Goal: Task Accomplishment & Management: Manage account settings

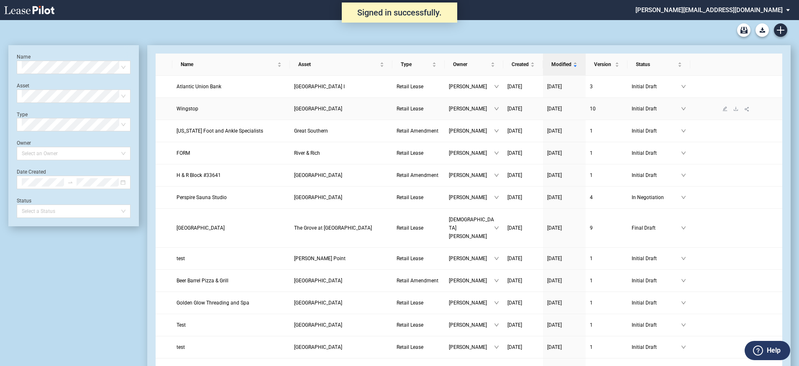
click at [198, 108] on span "Wingstop" at bounding box center [188, 109] width 22 height 6
click at [776, 9] on md-select "[PERSON_NAME][EMAIL_ADDRESS][DOMAIN_NAME] Change Password 2-Factor Authenticati…" at bounding box center [716, 9] width 162 height 19
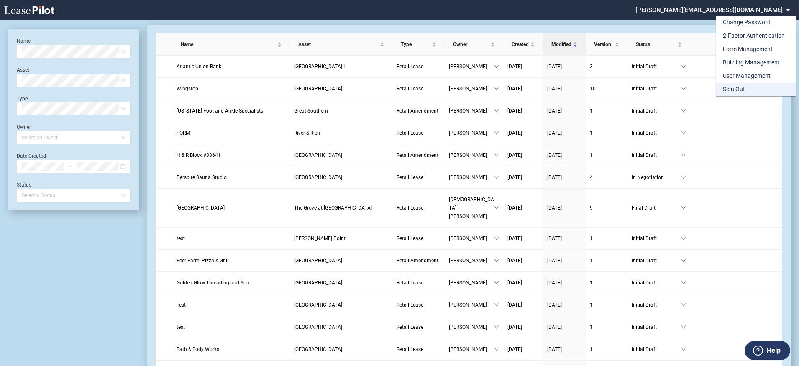
click at [736, 91] on div "Sign Out" at bounding box center [734, 89] width 22 height 8
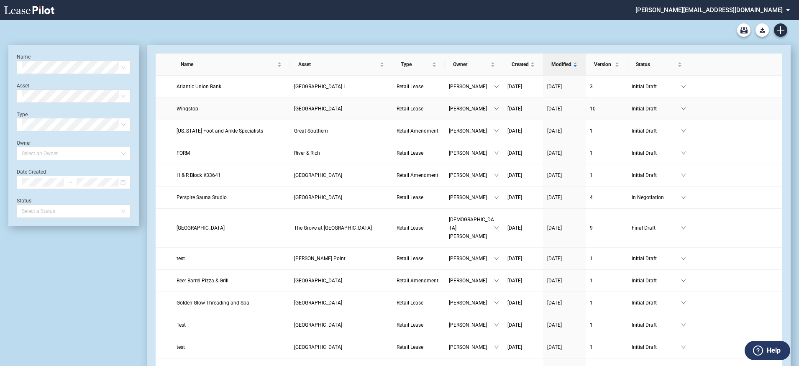
scroll to position [20, 0]
click at [768, 11] on md-select "[PERSON_NAME][EMAIL_ADDRESS][DOMAIN_NAME] Change Password 2-Factor Authenticati…" at bounding box center [716, 9] width 162 height 19
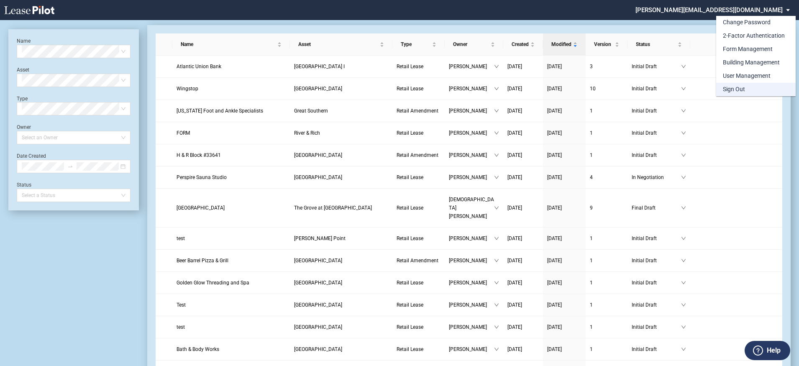
click at [738, 87] on div "Sign Out" at bounding box center [734, 89] width 22 height 8
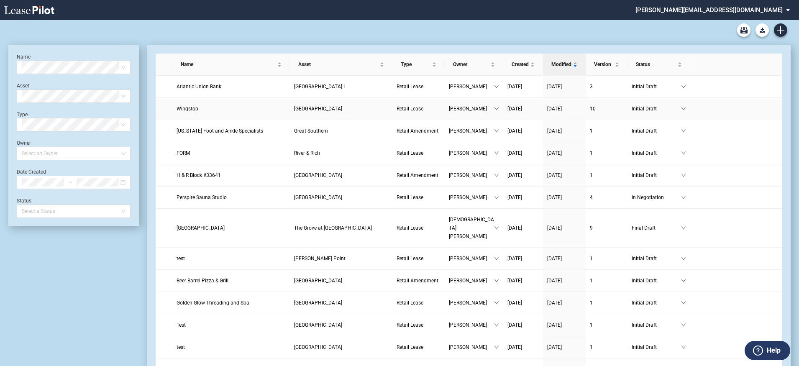
scroll to position [20, 0]
